Goal: Ask a question

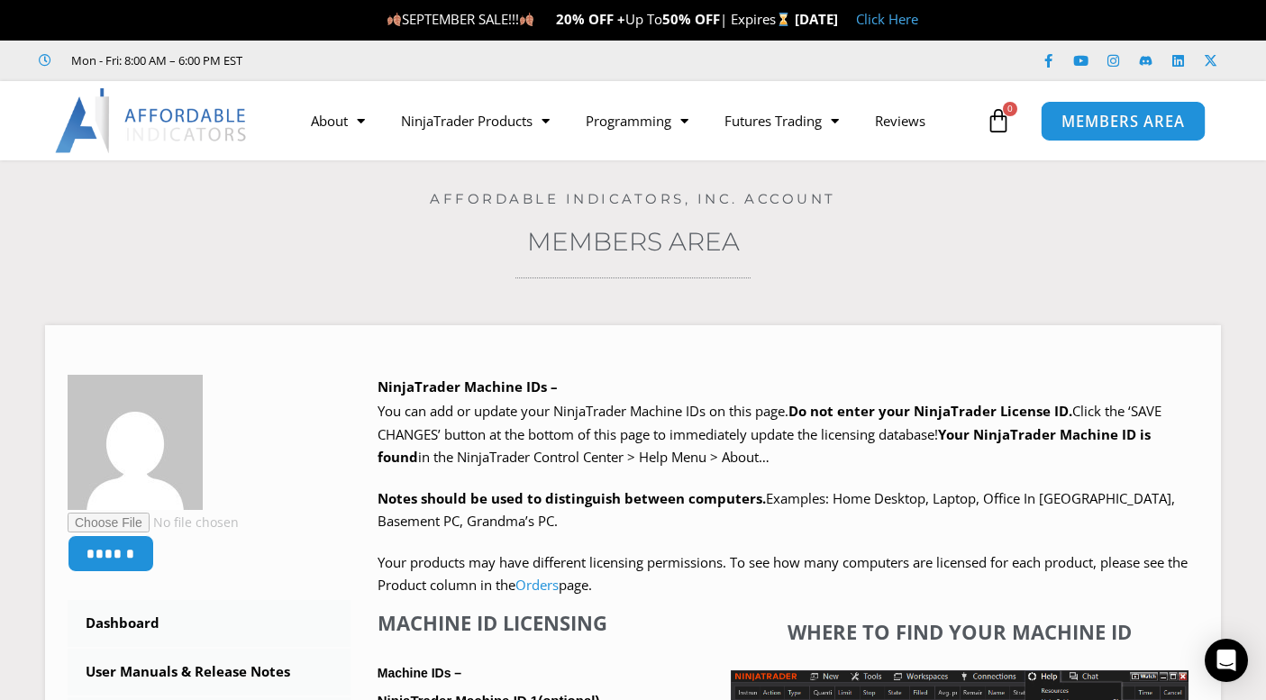
click at [1101, 114] on span "MEMBERS AREA" at bounding box center [1123, 121] width 123 height 15
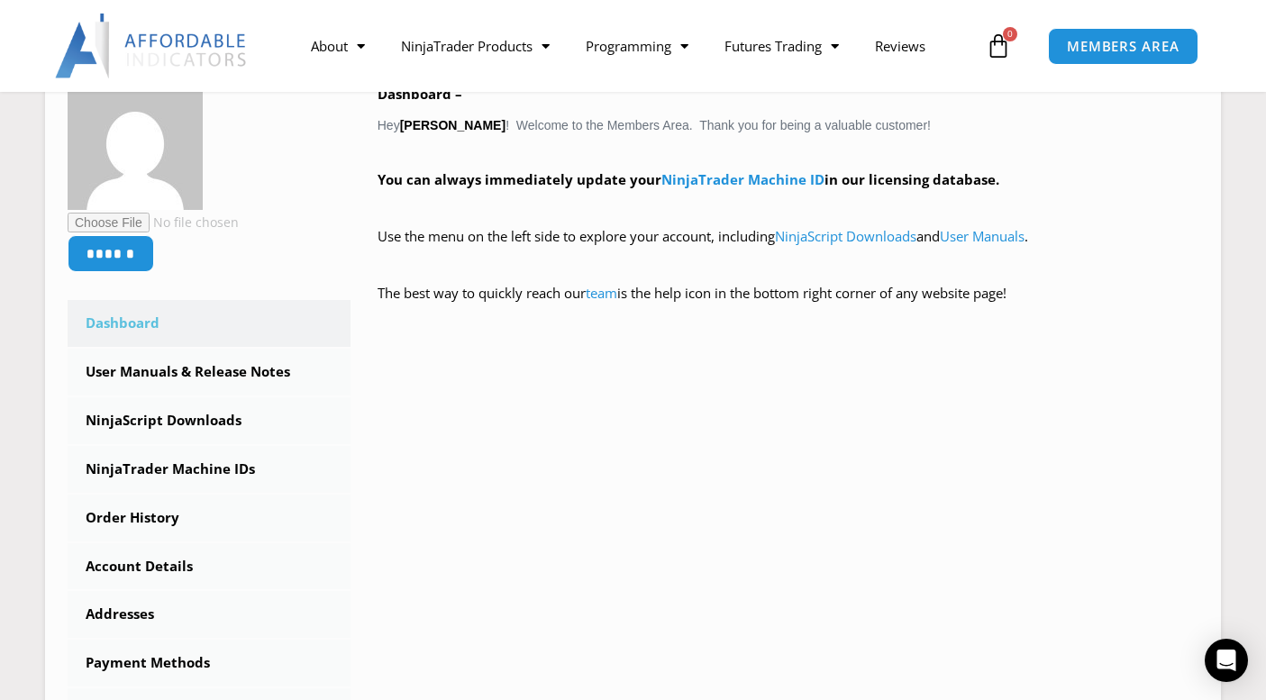
scroll to position [361, 0]
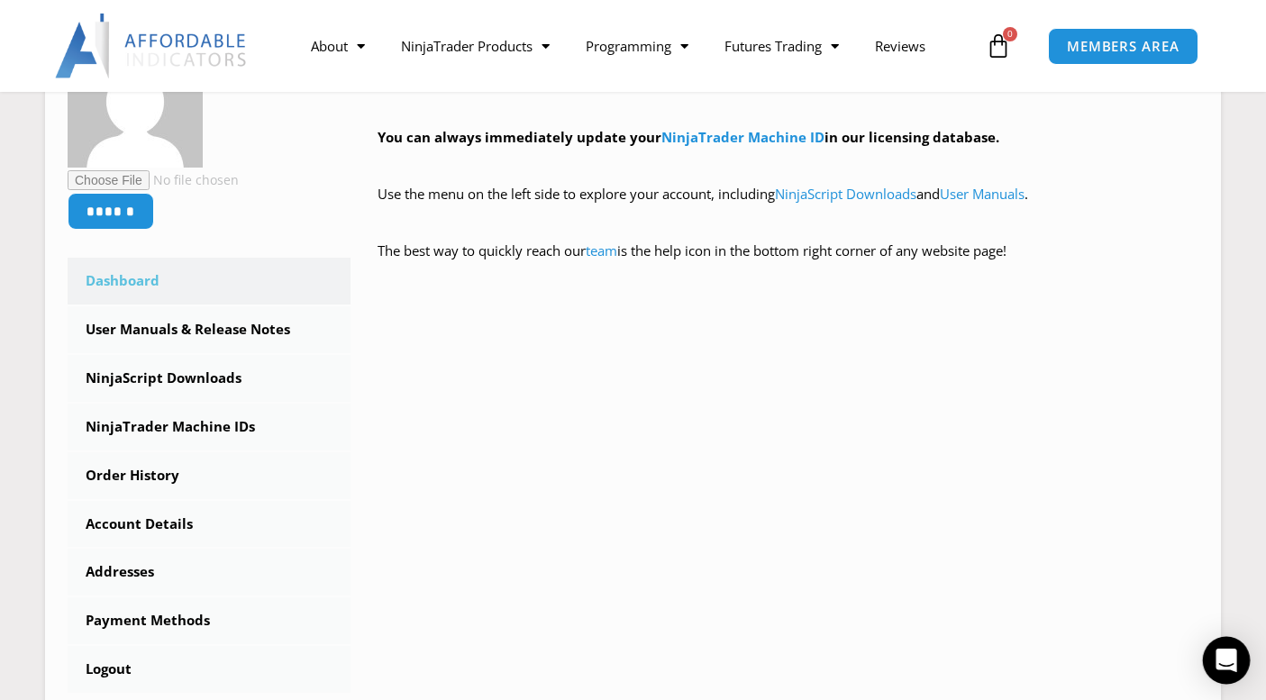
click at [1217, 663] on icon "Open Intercom Messenger" at bounding box center [1226, 660] width 23 height 23
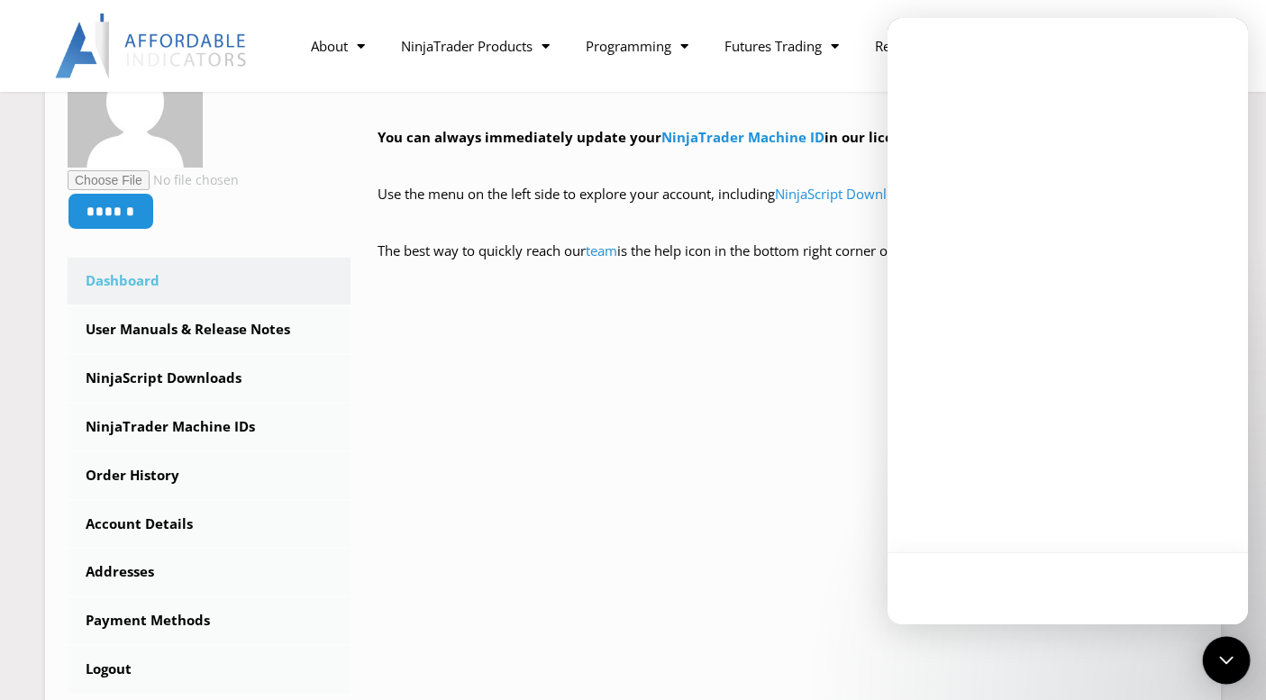
scroll to position [0, 0]
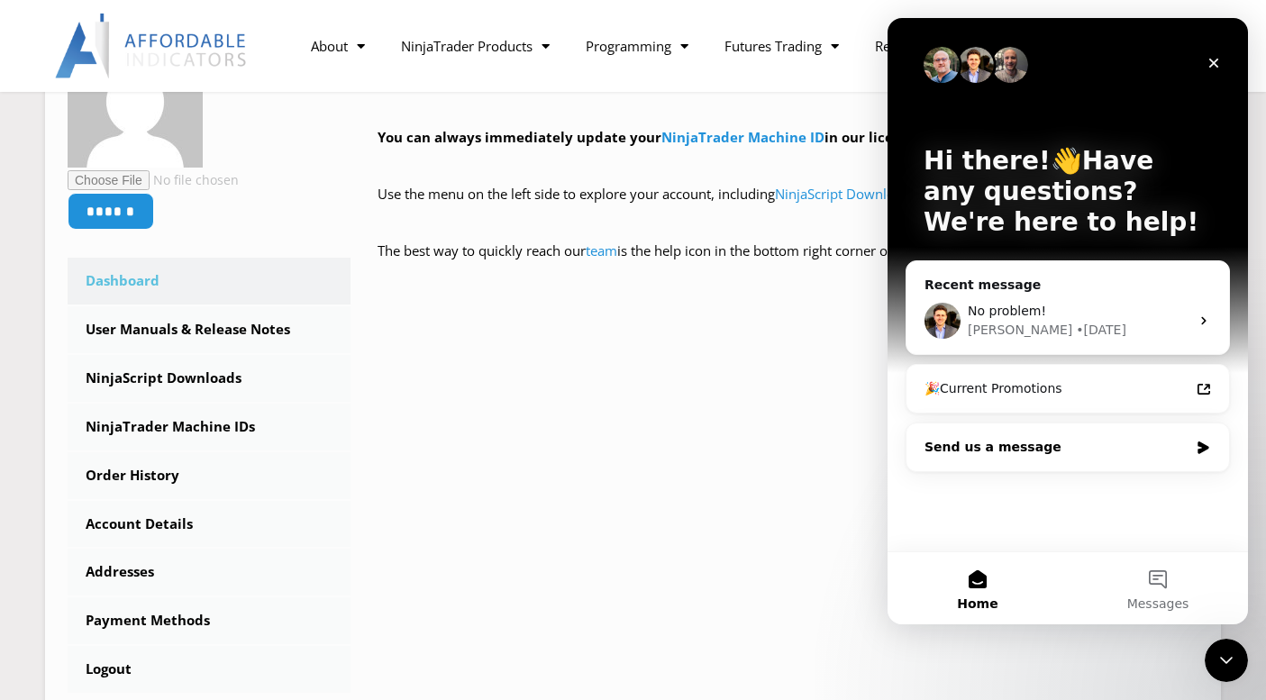
click at [1064, 455] on div "Send us a message" at bounding box center [1057, 447] width 264 height 19
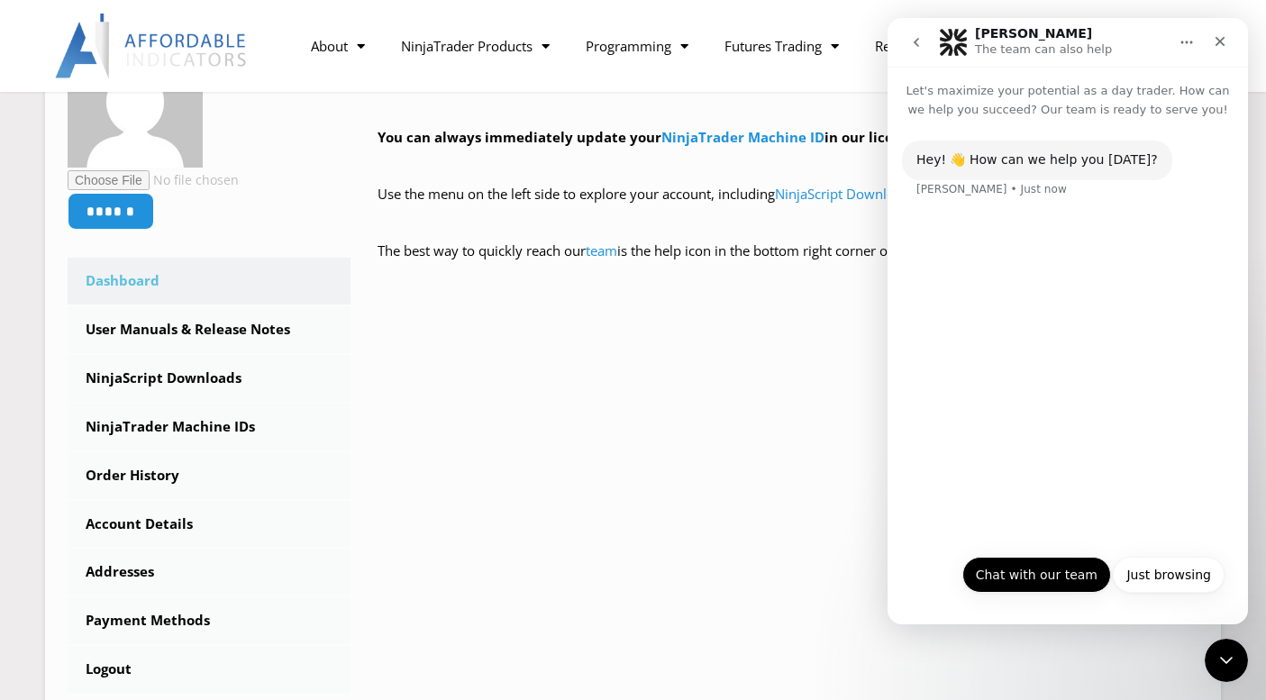
click at [1066, 581] on button "Chat with our team" at bounding box center [1037, 575] width 149 height 36
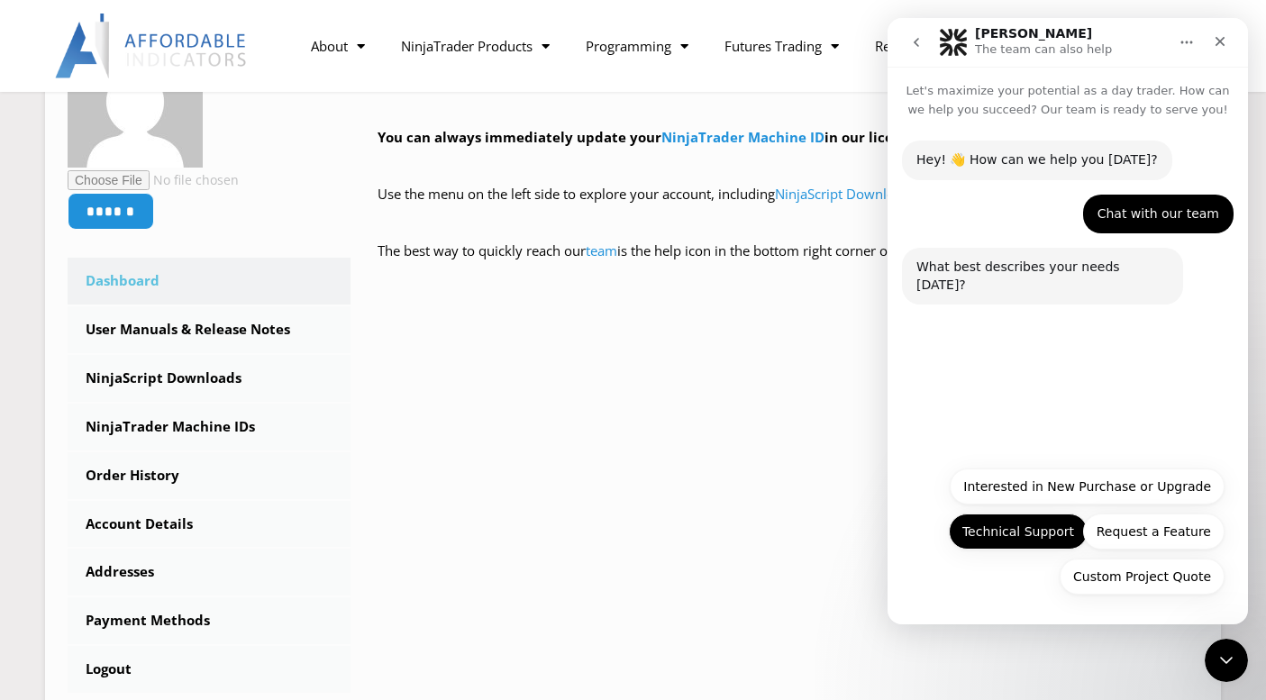
click at [1018, 536] on button "Technical Support" at bounding box center [1018, 532] width 139 height 36
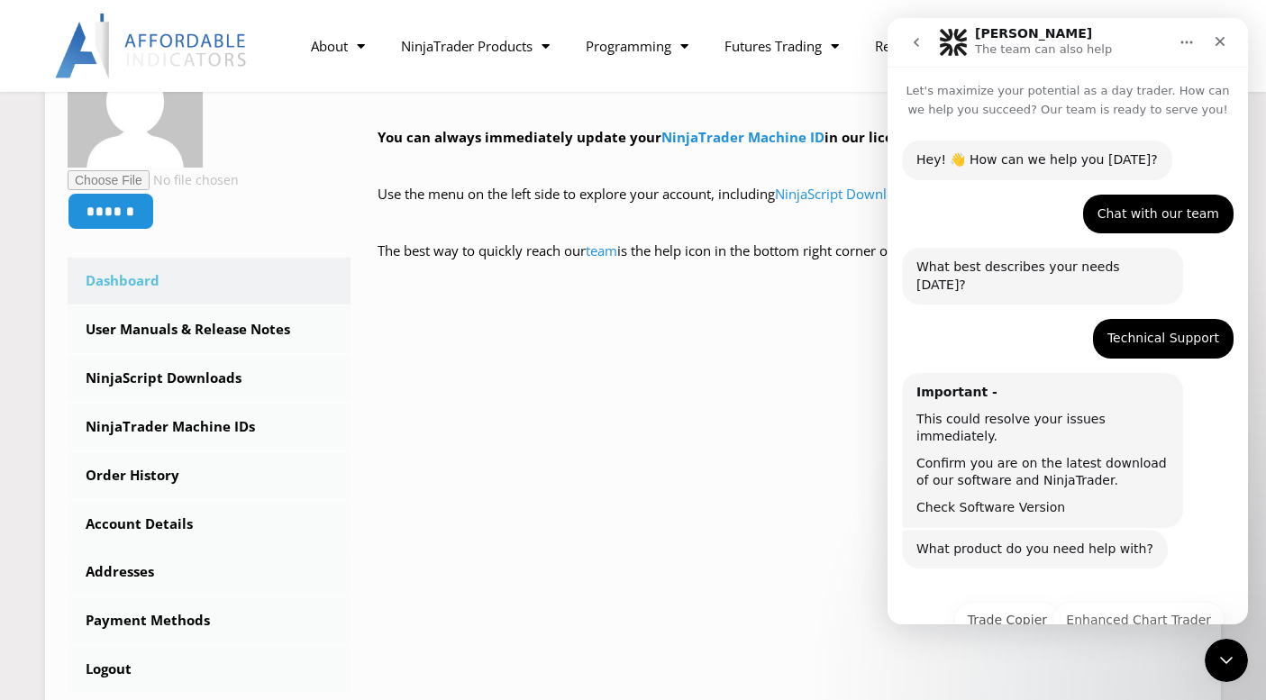
scroll to position [53, 0]
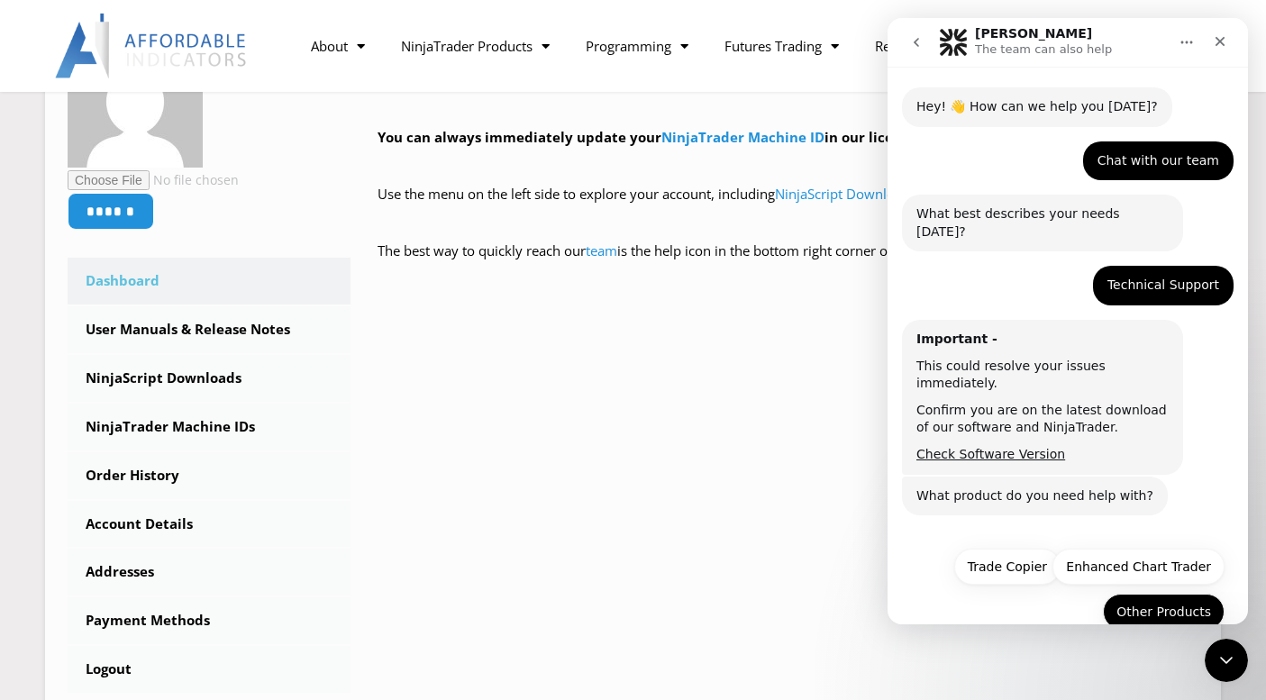
click at [1137, 594] on button "Other Products" at bounding box center [1164, 612] width 122 height 36
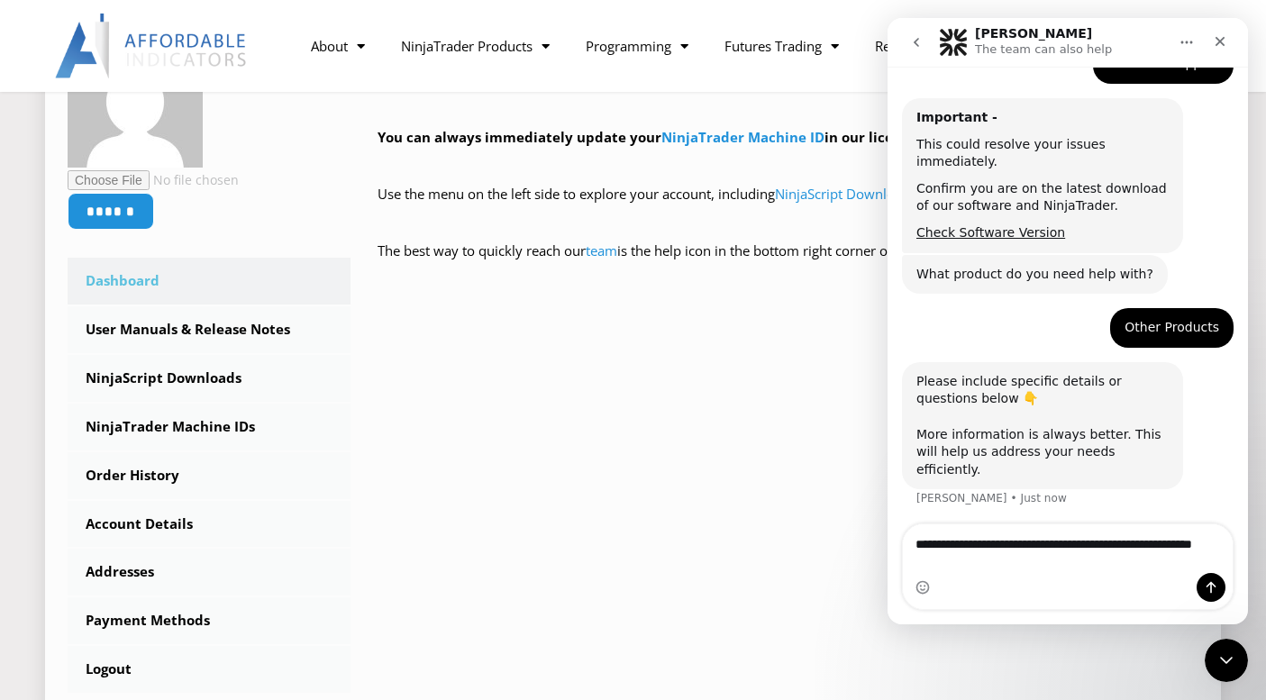
scroll to position [293, 0]
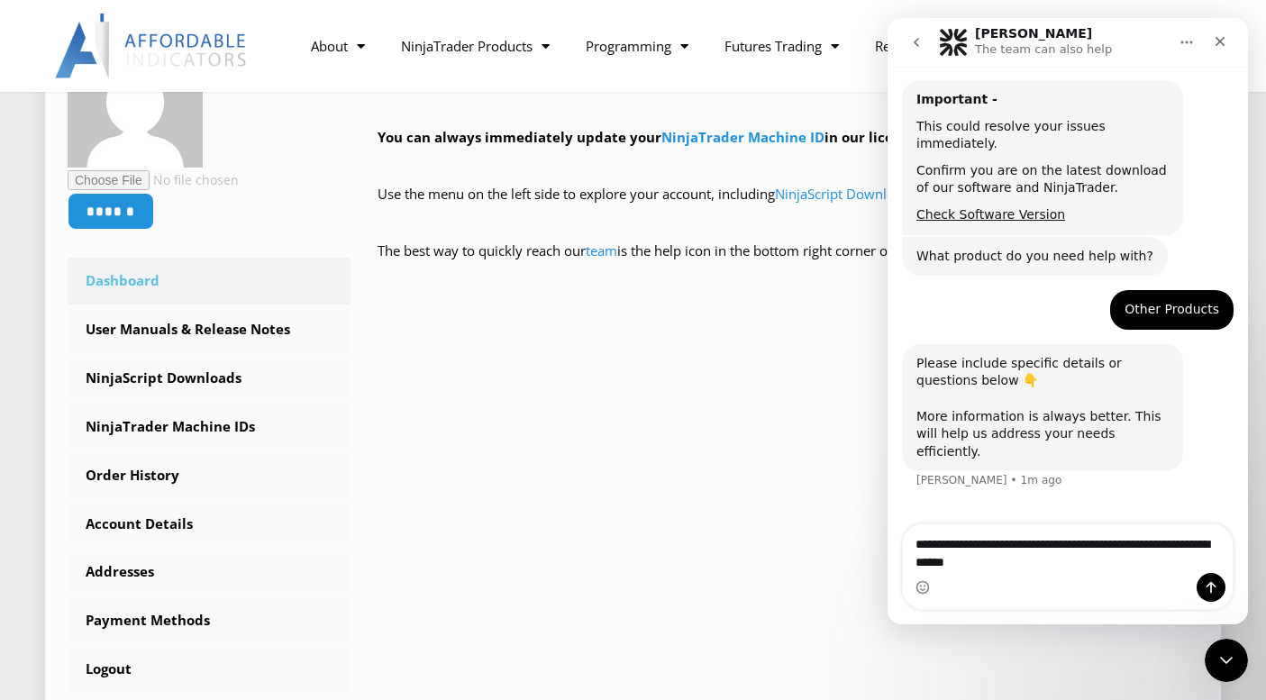
type textarea "**********"
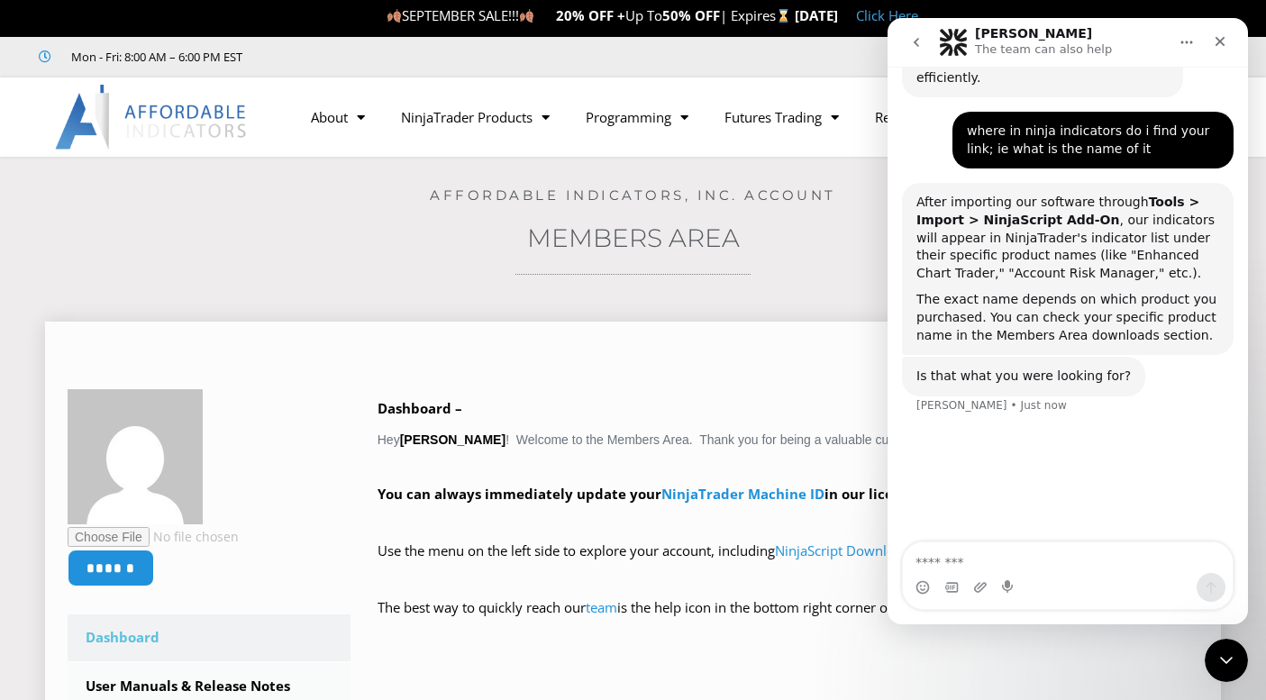
scroll to position [0, 0]
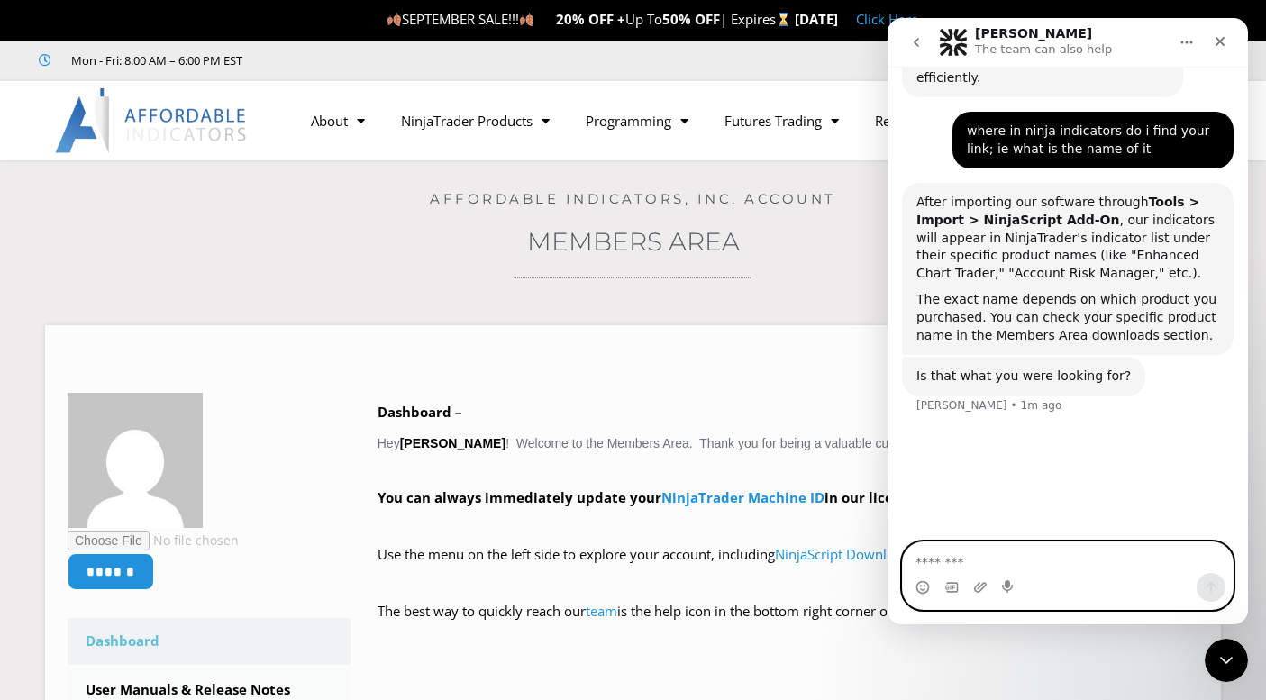
click at [967, 571] on textarea "Message…" at bounding box center [1068, 558] width 330 height 31
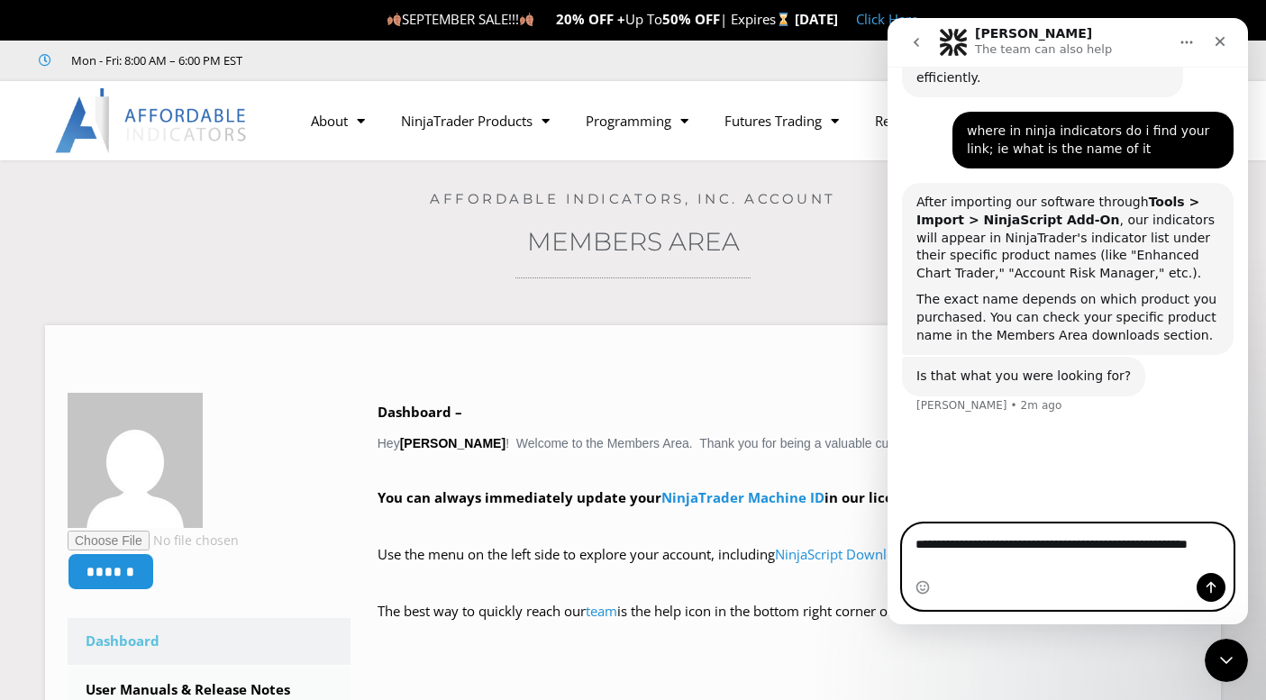
scroll to position [646, 0]
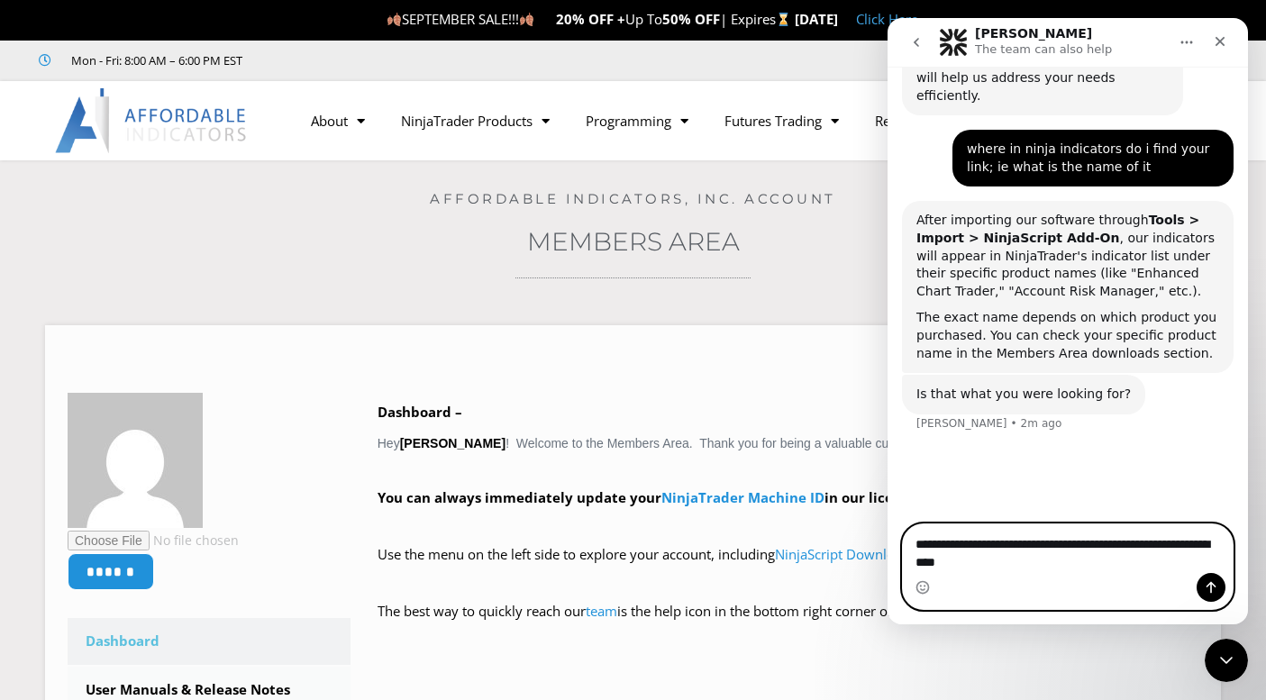
type textarea "**********"
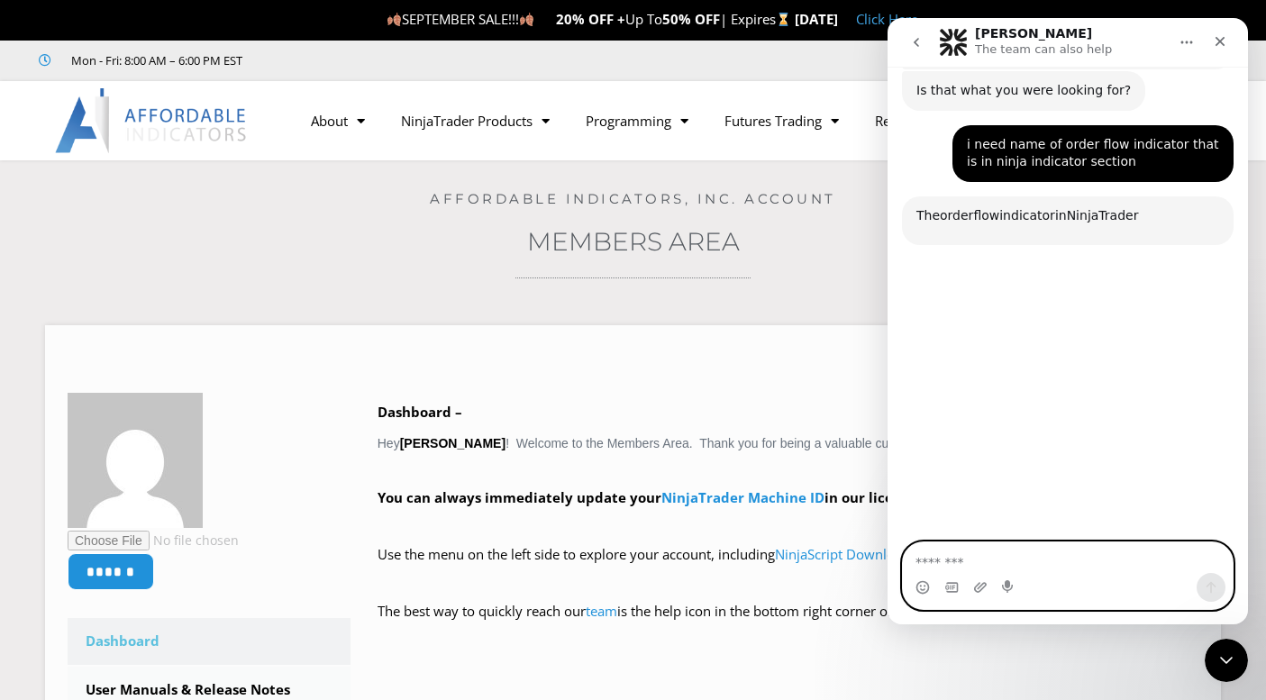
scroll to position [963, 0]
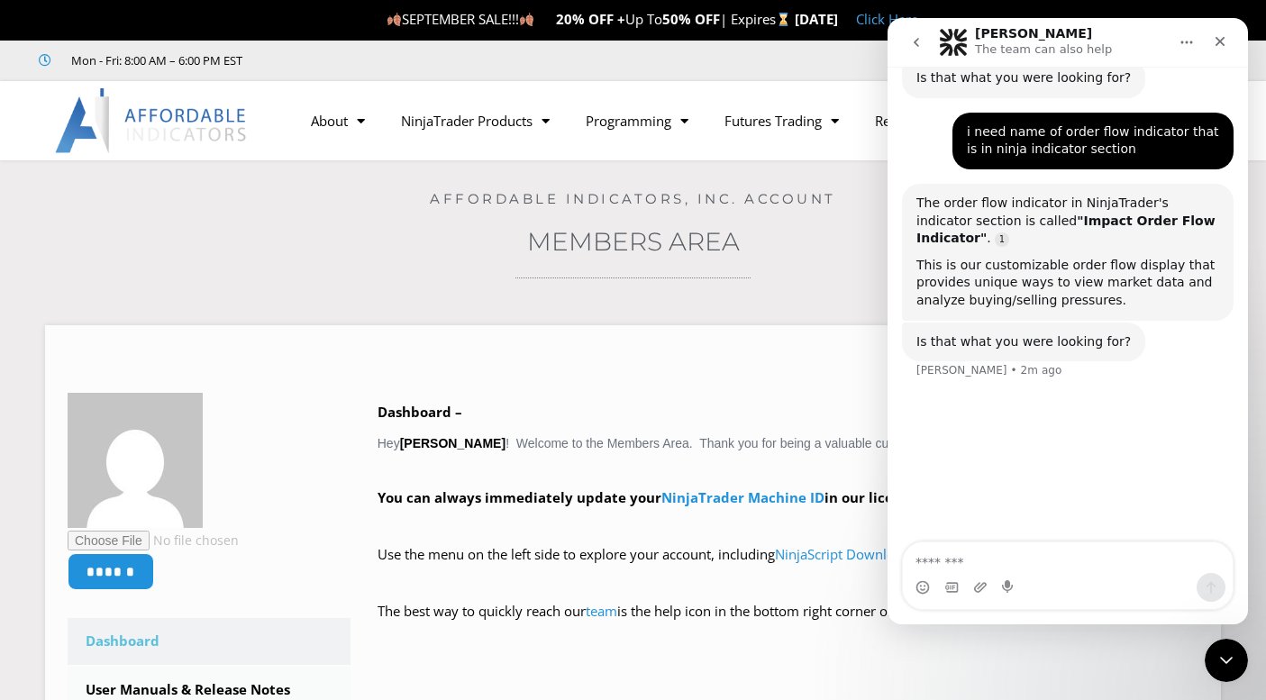
click at [1046, 576] on div "Intercom messenger" at bounding box center [1068, 587] width 330 height 29
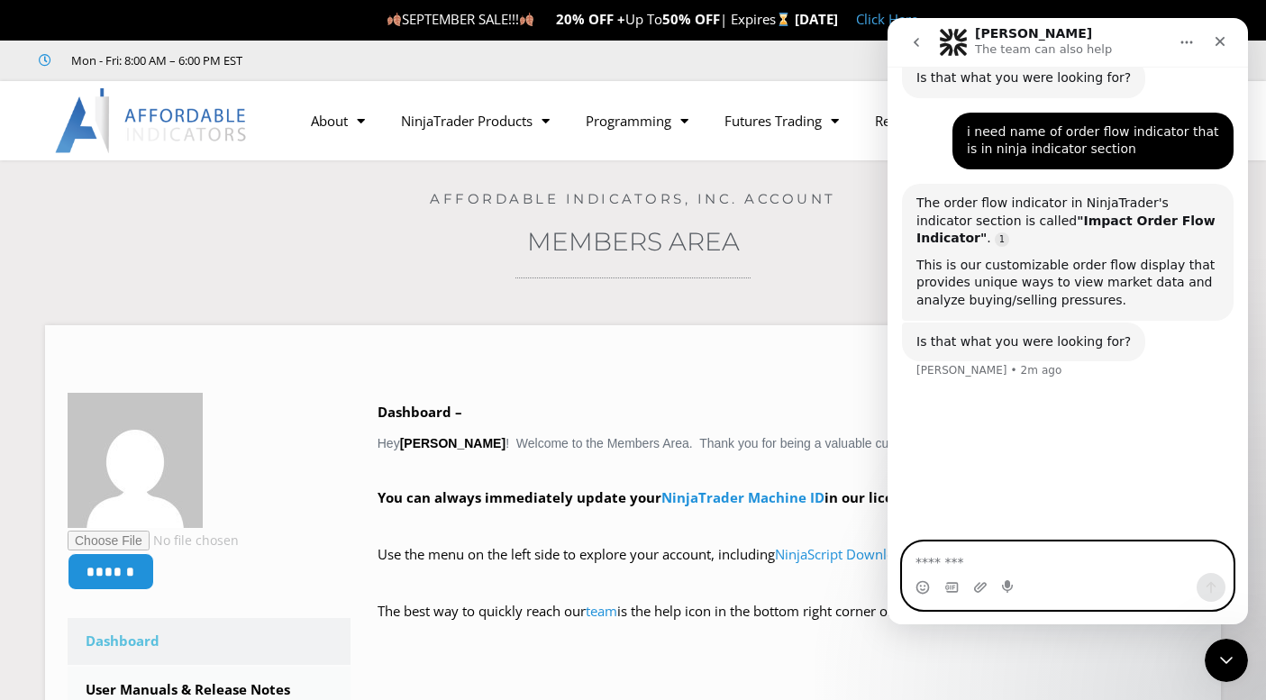
click at [1068, 570] on textarea "Message…" at bounding box center [1068, 558] width 330 height 31
type textarea "**********"
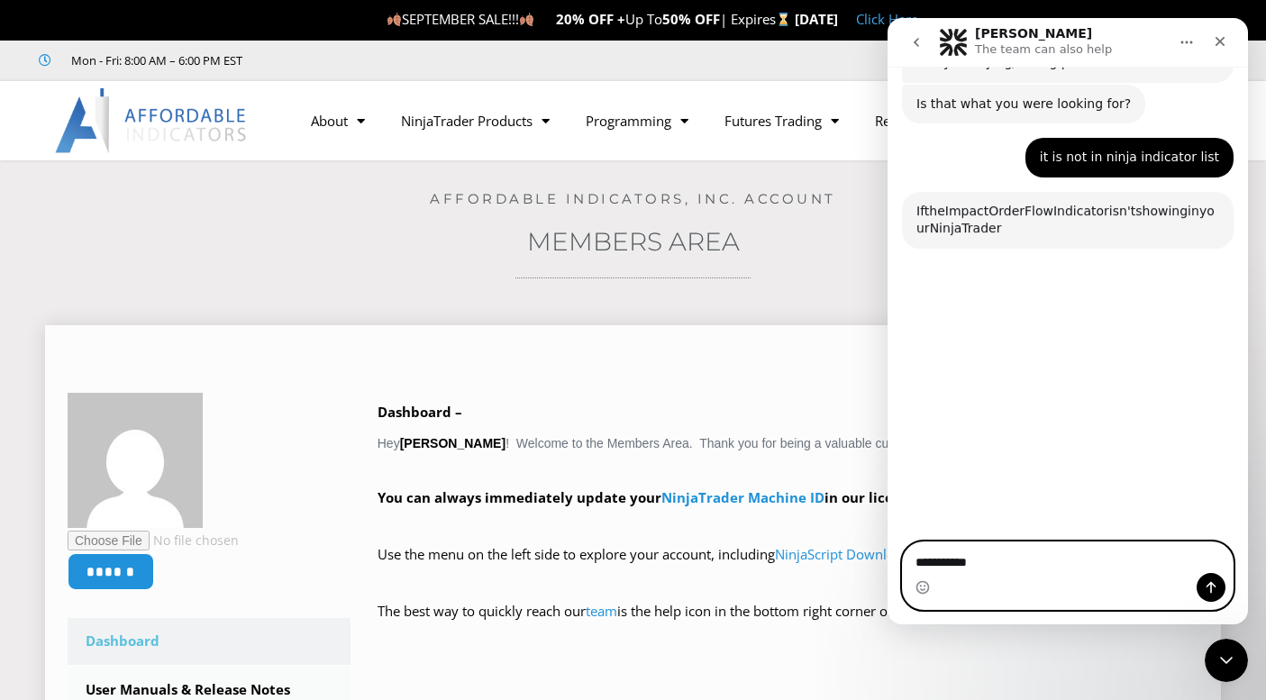
scroll to position [1209, 0]
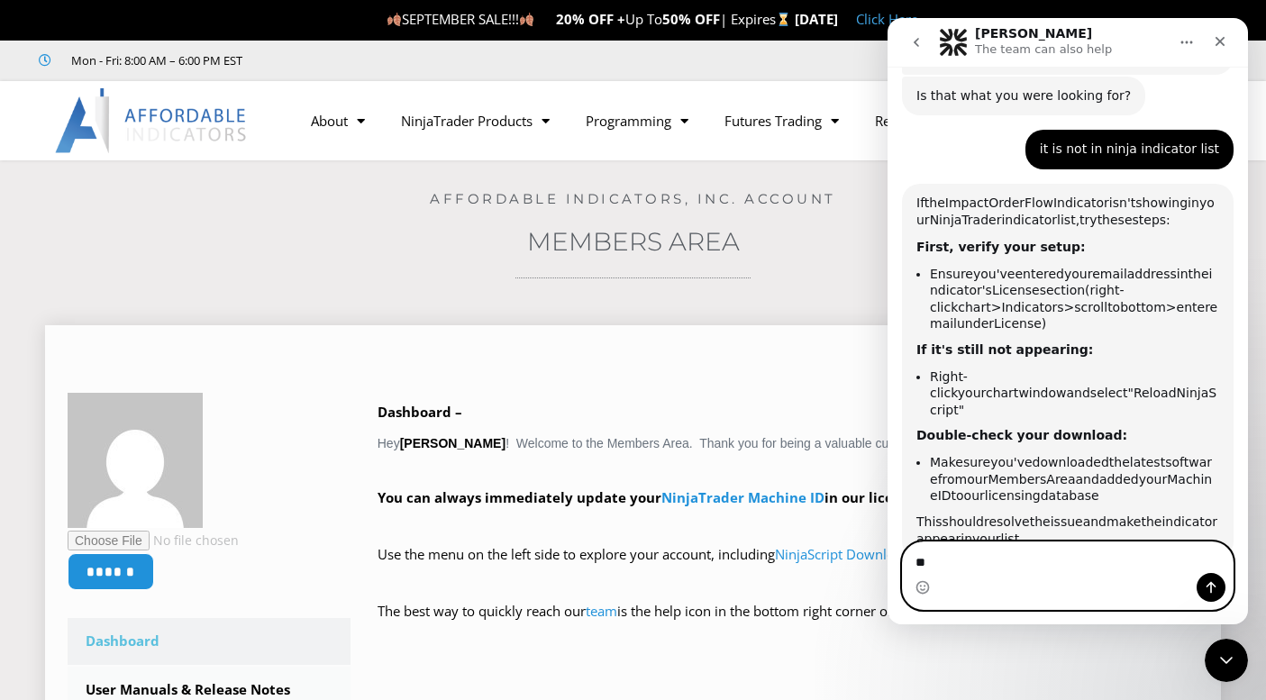
type textarea "*"
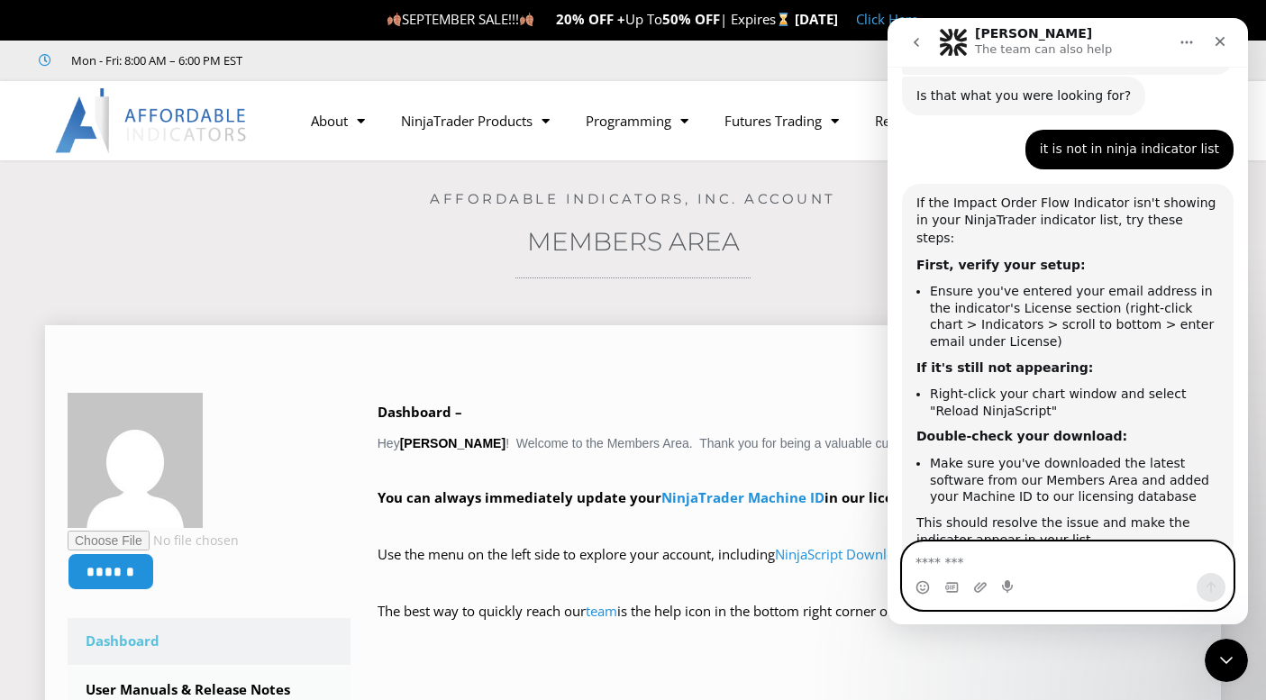
scroll to position [1220, 0]
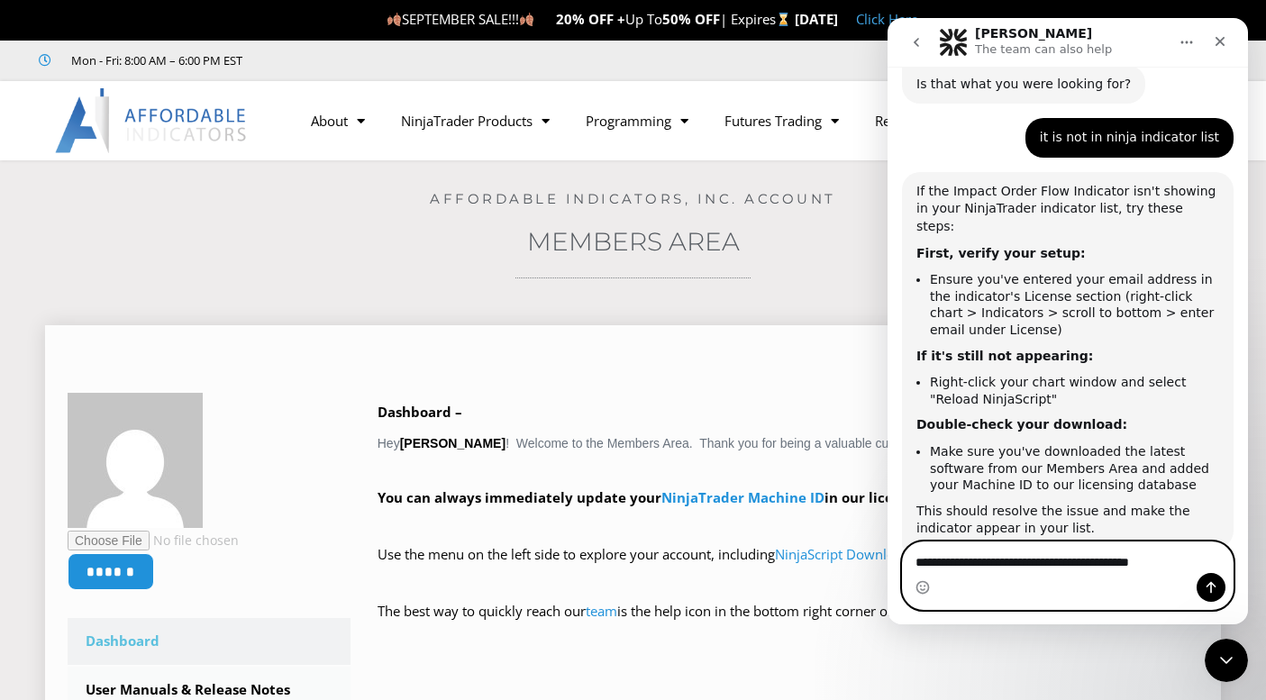
type textarea "**********"
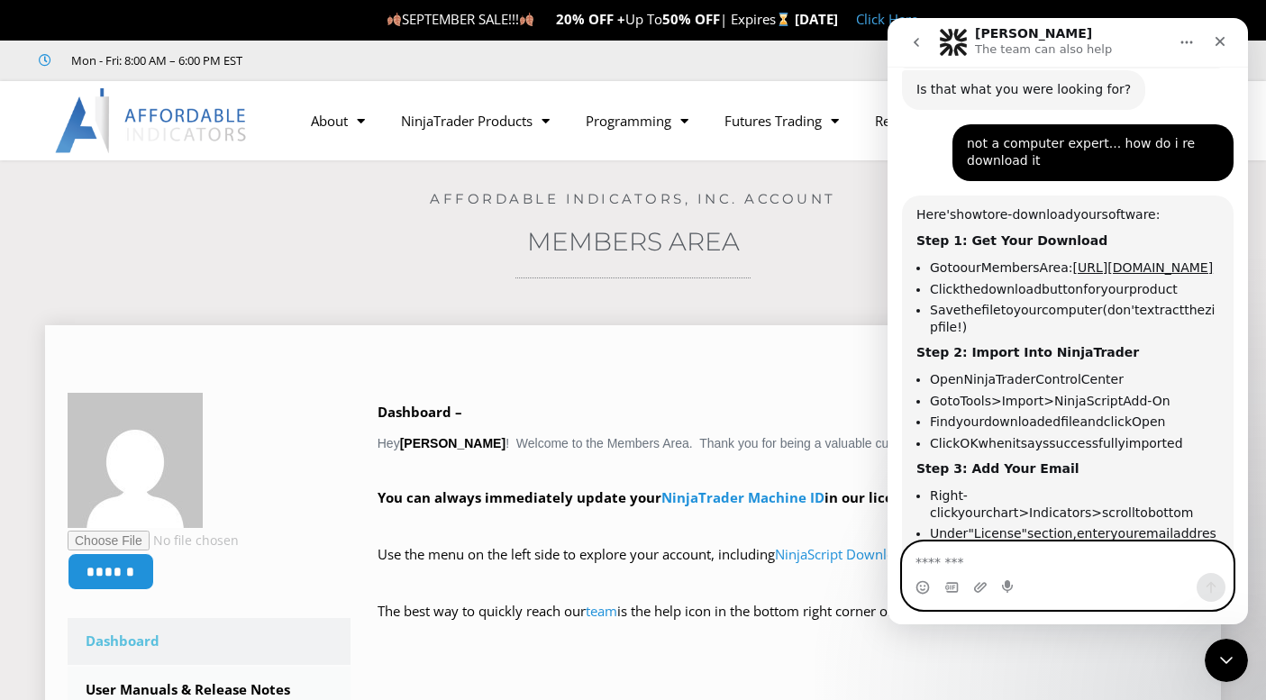
scroll to position [1732, 0]
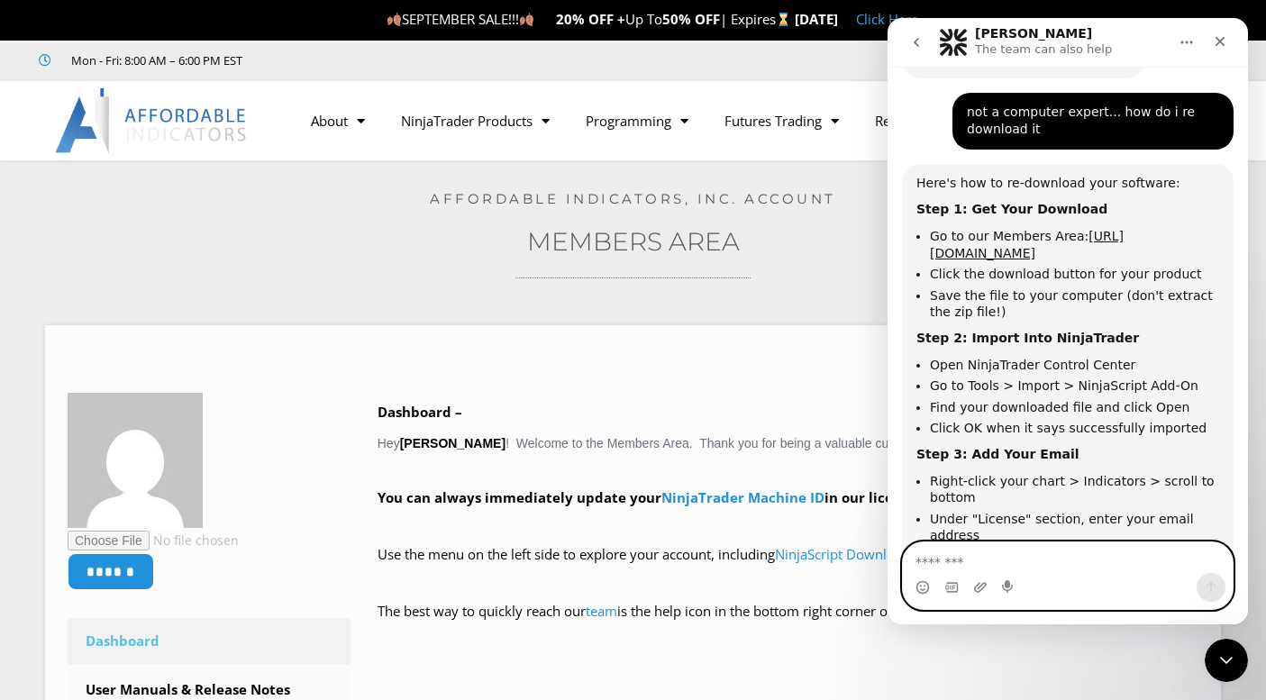
click at [1089, 564] on textarea "Message…" at bounding box center [1068, 558] width 330 height 31
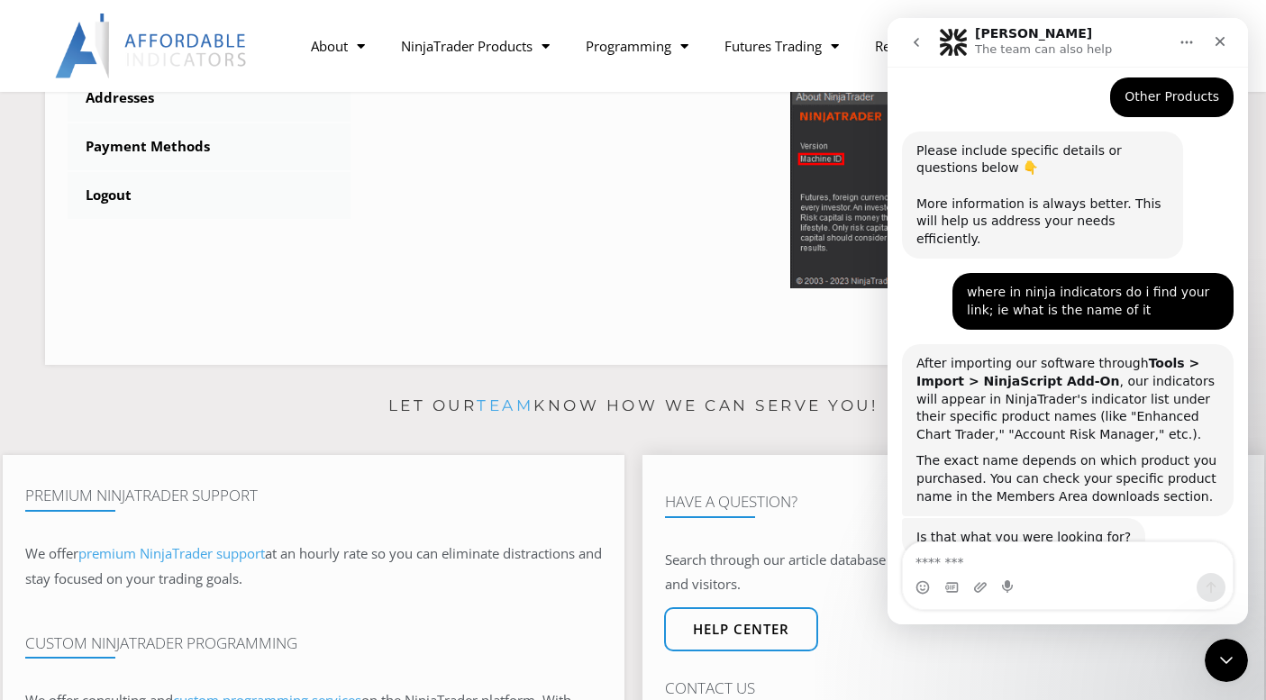
scroll to position [811, 0]
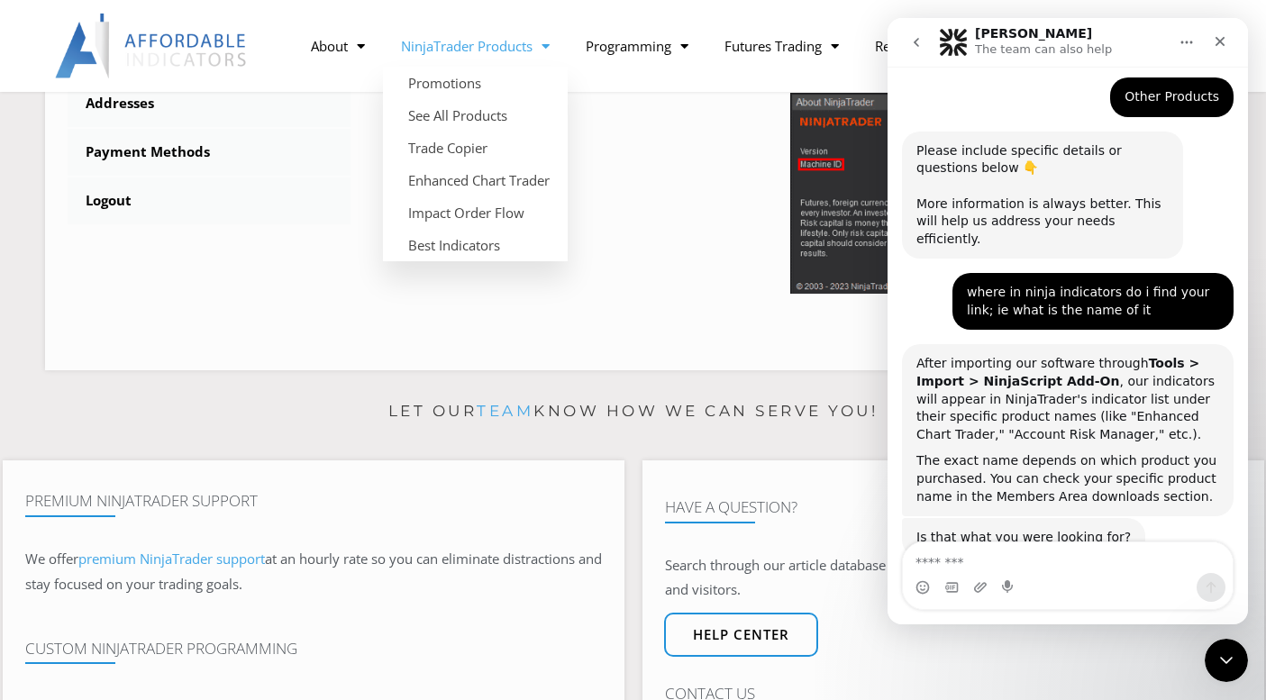
click at [454, 44] on link "NinjaTrader Products" at bounding box center [475, 45] width 185 height 41
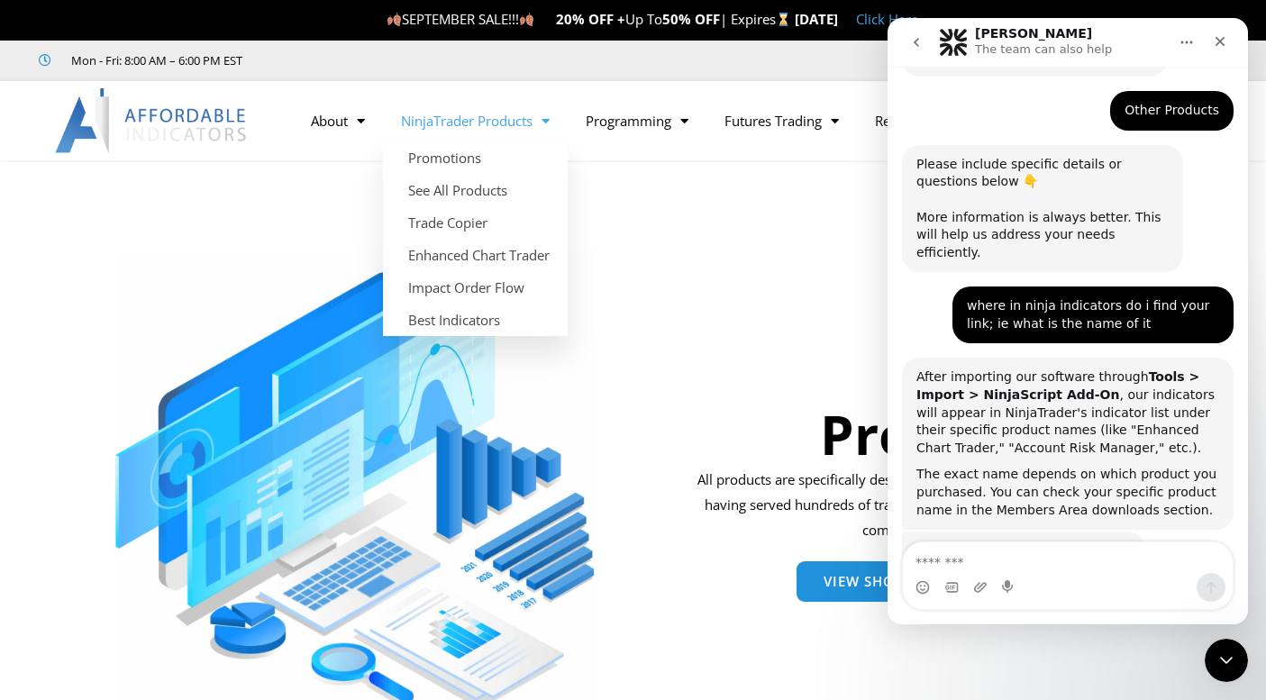
scroll to position [506, 0]
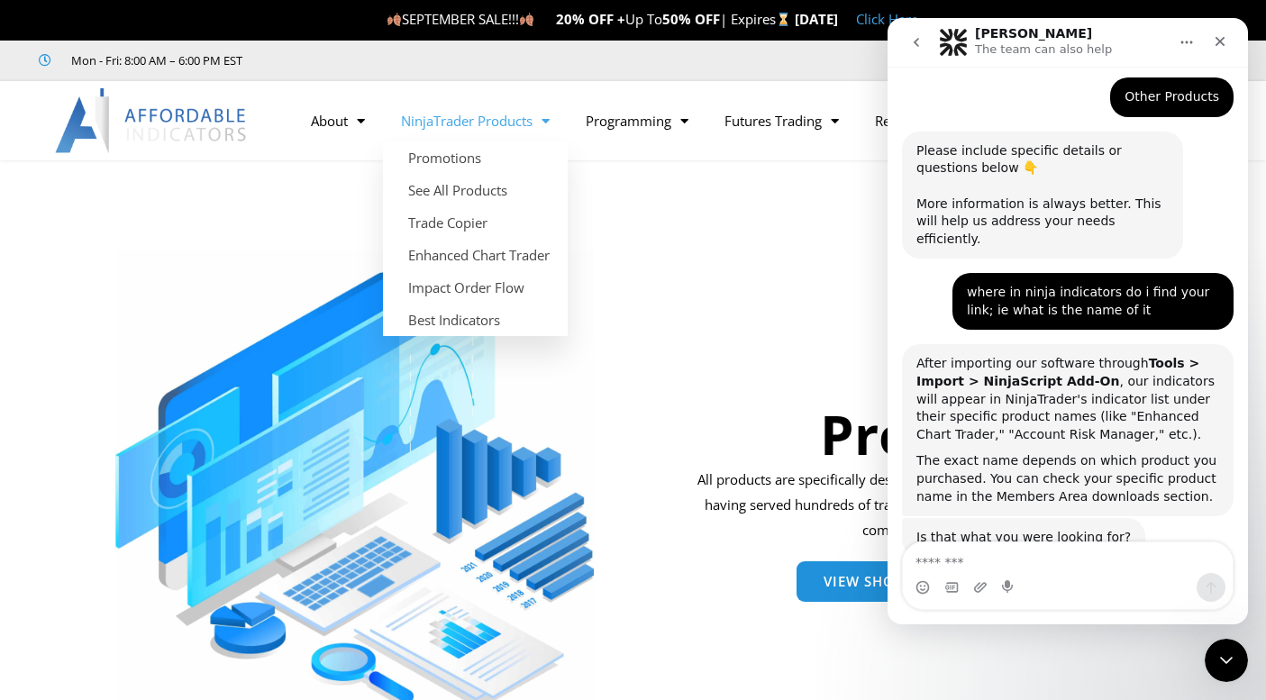
click at [549, 123] on span "Menu" at bounding box center [541, 121] width 17 height 32
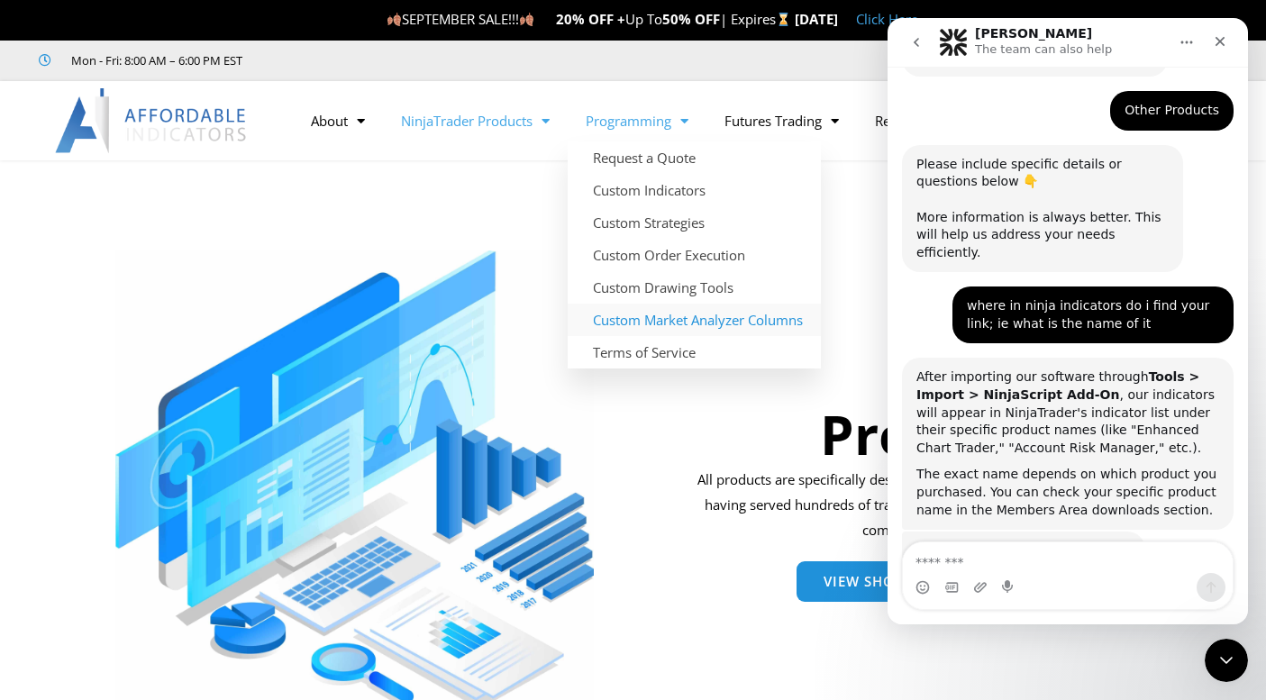
scroll to position [506, 0]
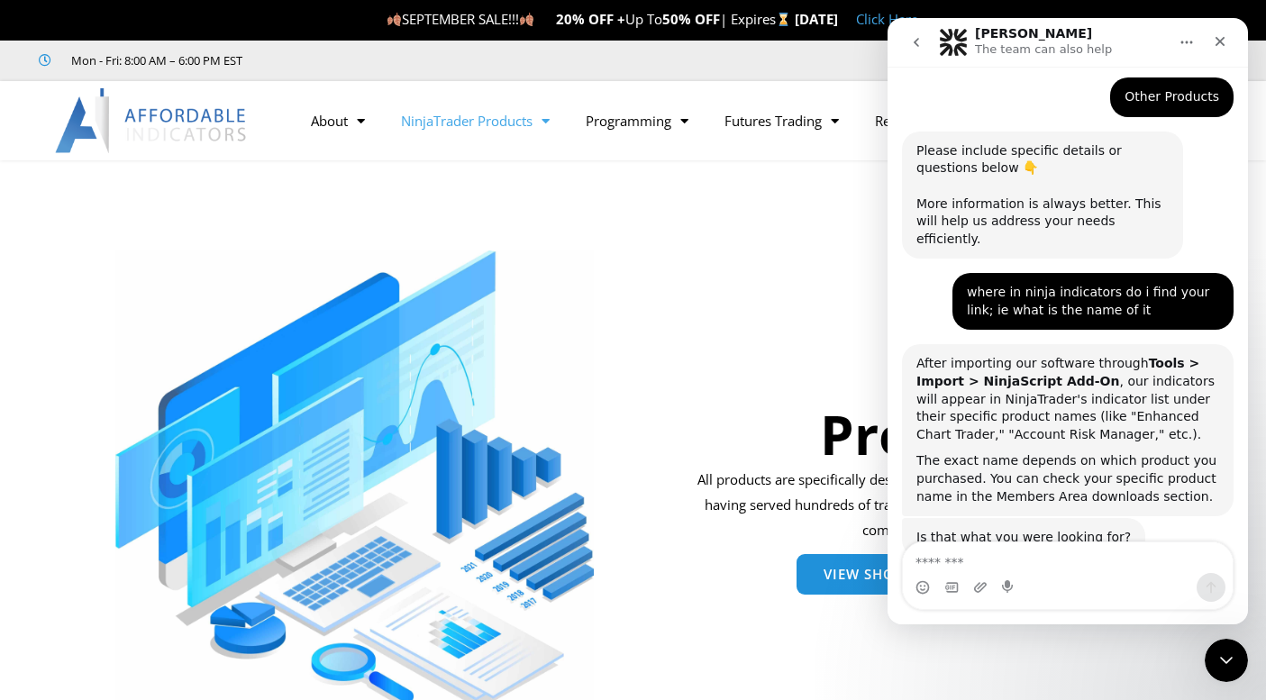
click at [842, 589] on link "View Shop" at bounding box center [864, 574] width 134 height 41
click at [837, 581] on span "View Shop" at bounding box center [864, 575] width 80 height 14
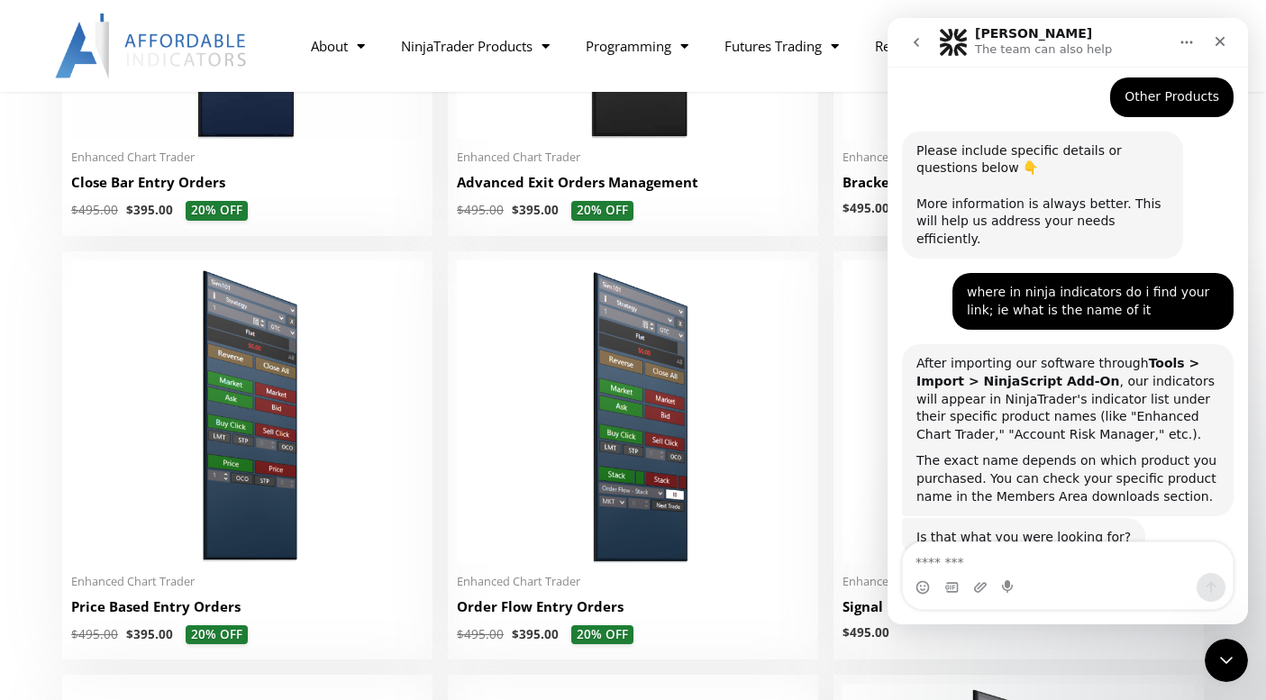
scroll to position [1622, 0]
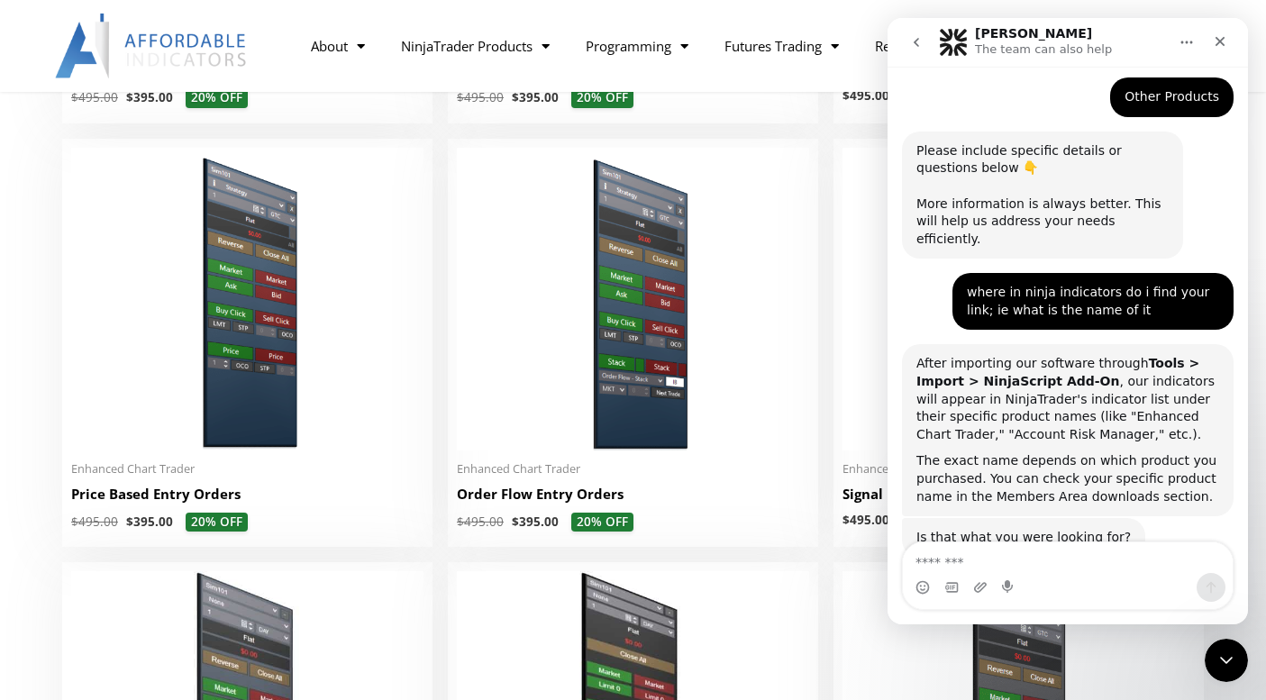
click at [1194, 43] on button "Home" at bounding box center [1187, 42] width 34 height 34
click at [1218, 40] on icon "Close" at bounding box center [1221, 42] width 10 height 10
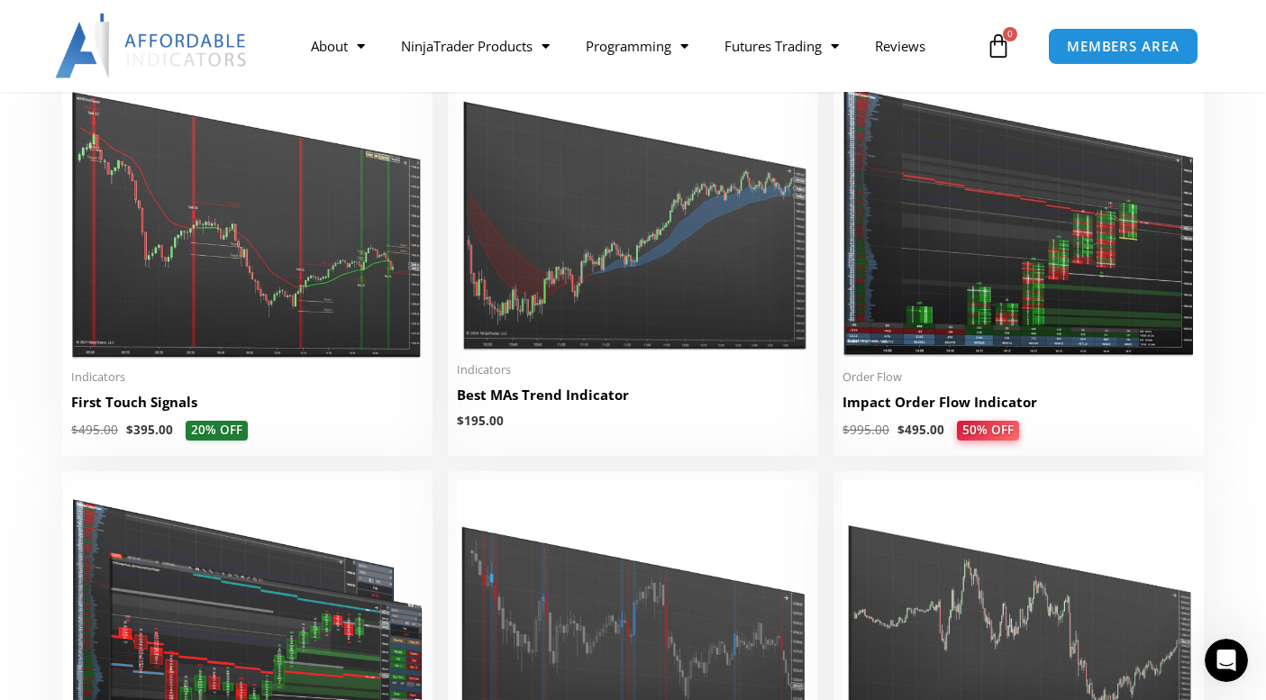
scroll to position [2974, 0]
